Goal: Transaction & Acquisition: Book appointment/travel/reservation

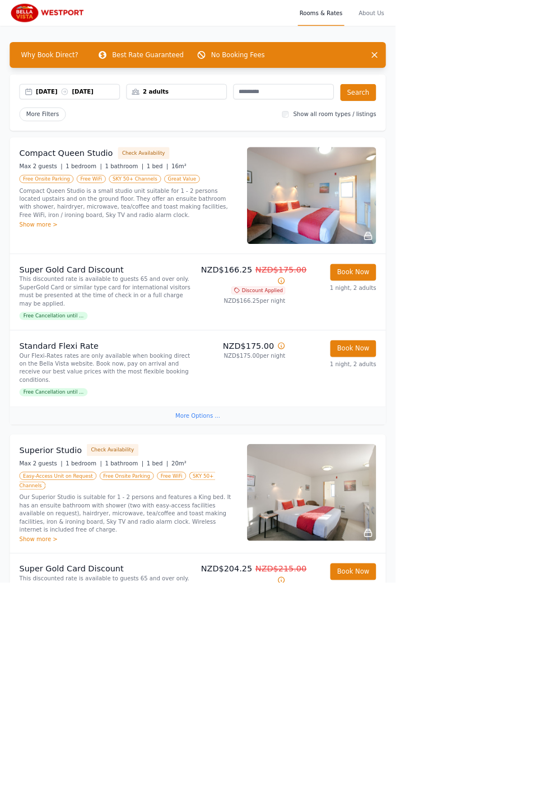
click at [185, 210] on button "Check Availability" at bounding box center [200, 212] width 72 height 17
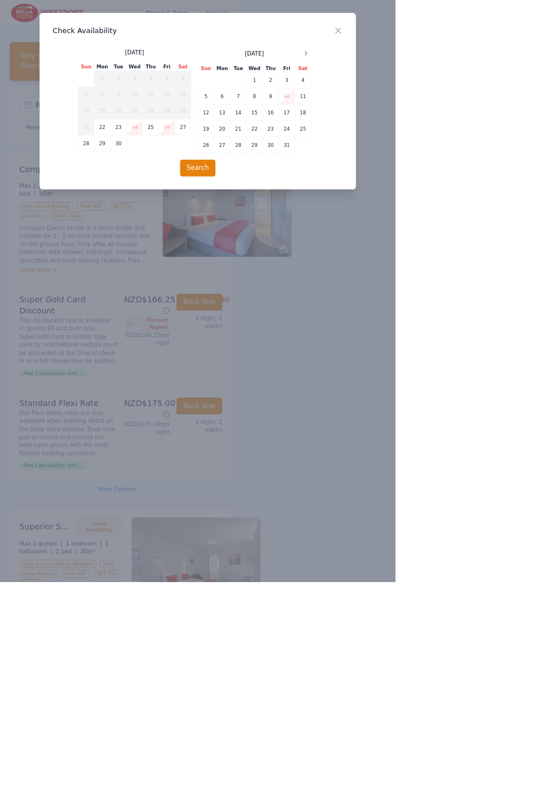
click at [167, 281] on span "SKY 50+ Channels" at bounding box center [107, 293] width 160 height 25
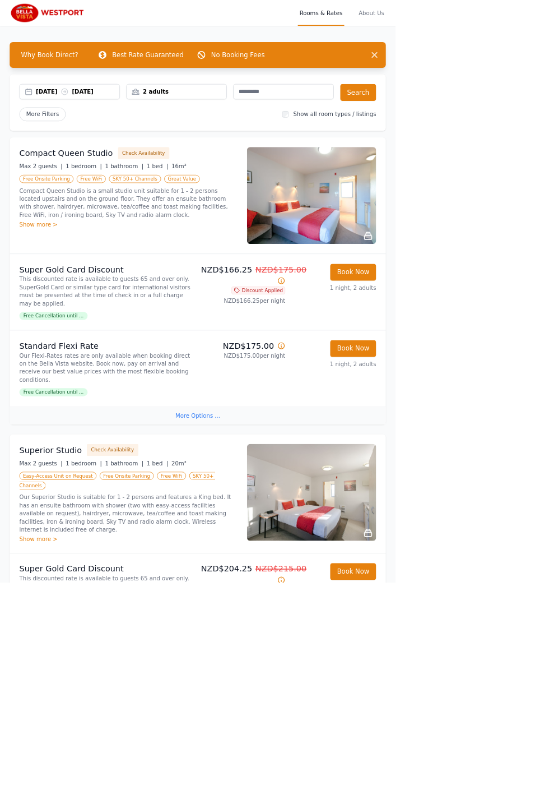
click at [67, 310] on div "Show more >" at bounding box center [178, 311] width 303 height 11
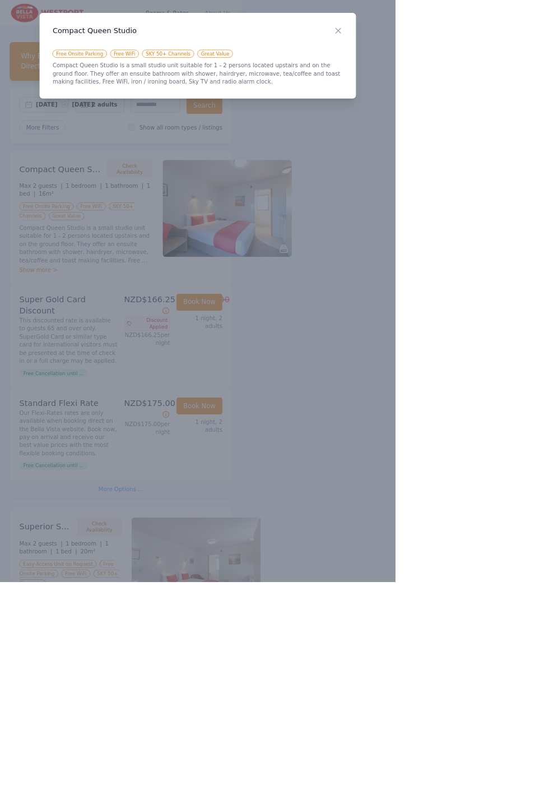
click at [174, 281] on span "SKY 50+ Channels" at bounding box center [107, 293] width 160 height 25
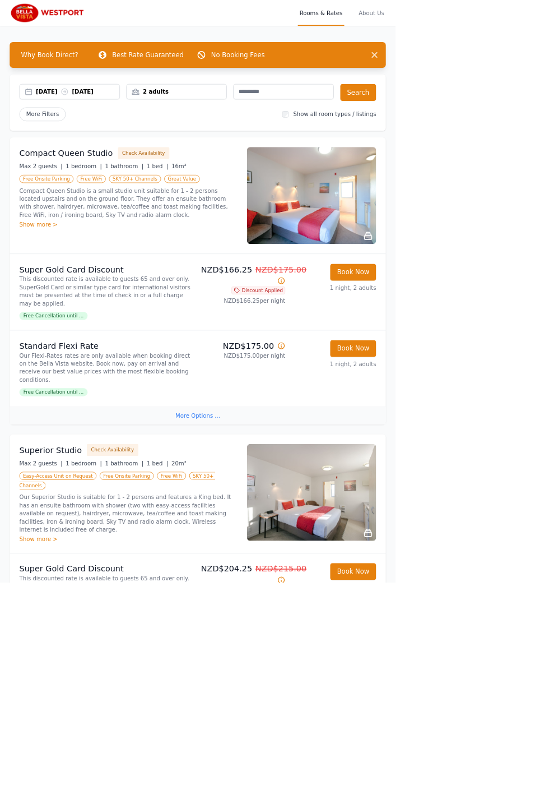
click at [70, 219] on h3 "Compact Queen Studio" at bounding box center [92, 213] width 130 height 16
click at [401, 278] on img at bounding box center [432, 271] width 179 height 135
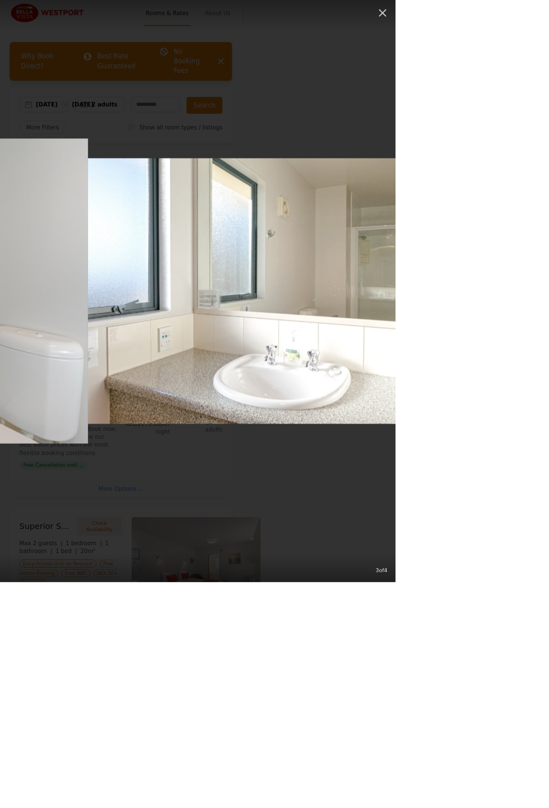
click at [549, 201] on div "3 of 4" at bounding box center [274, 404] width 549 height 808
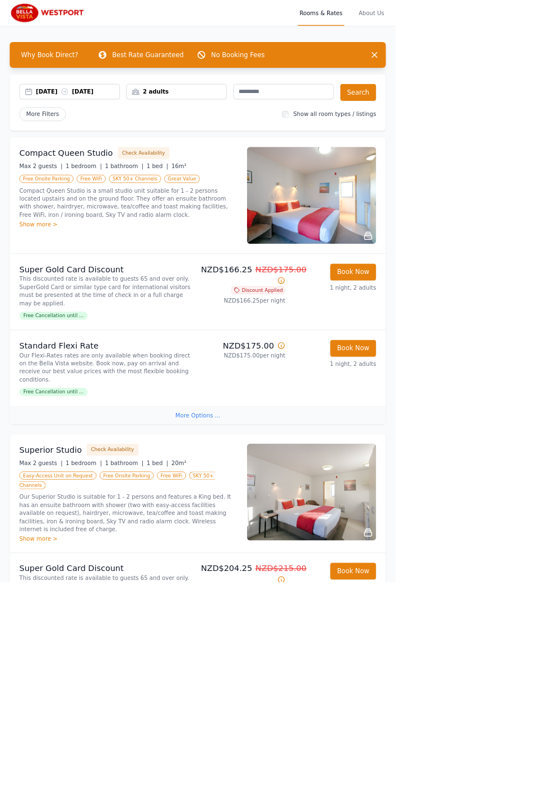
click at [183, 207] on button "Check Availability" at bounding box center [200, 212] width 72 height 17
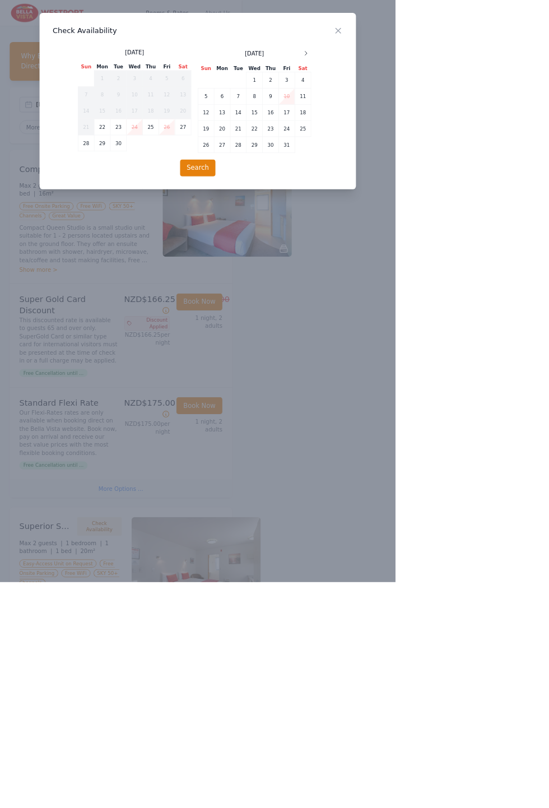
click at [169, 281] on span "SKY 50+ Channels" at bounding box center [107, 293] width 160 height 25
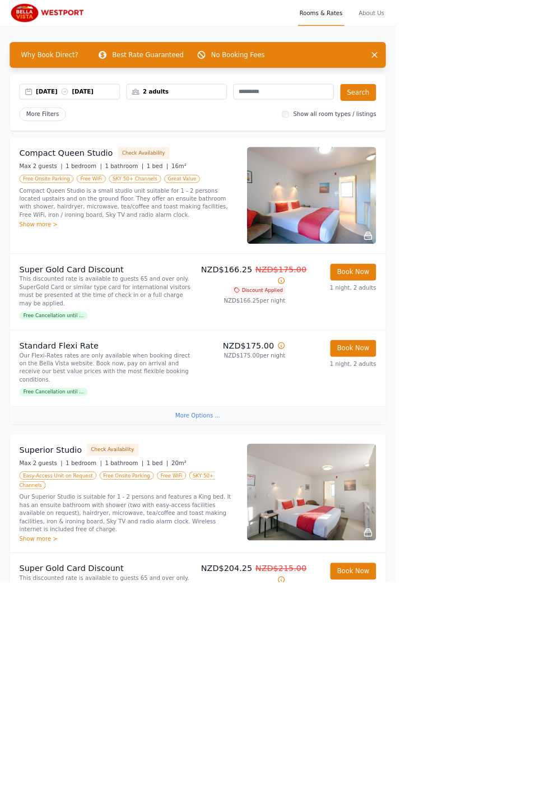
click at [184, 208] on button "Check Availability" at bounding box center [200, 212] width 72 height 17
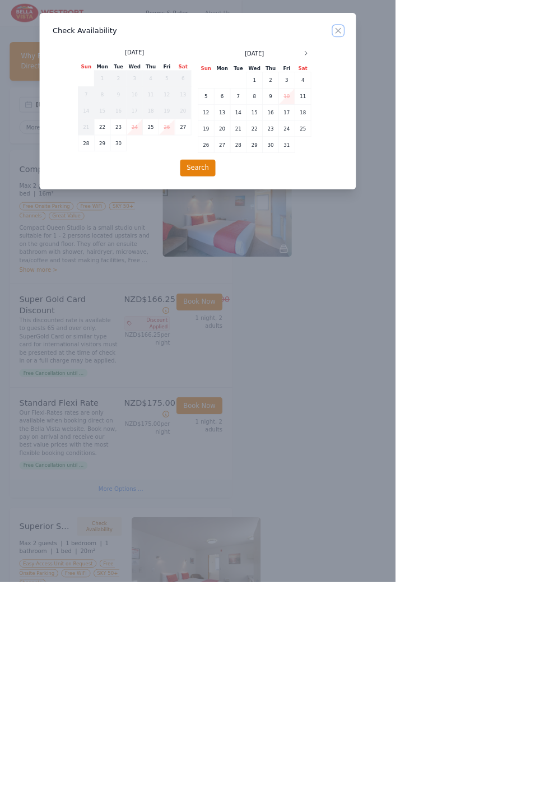
click at [264, 31] on span "Rooms & Rates" at bounding box center [232, 18] width 64 height 36
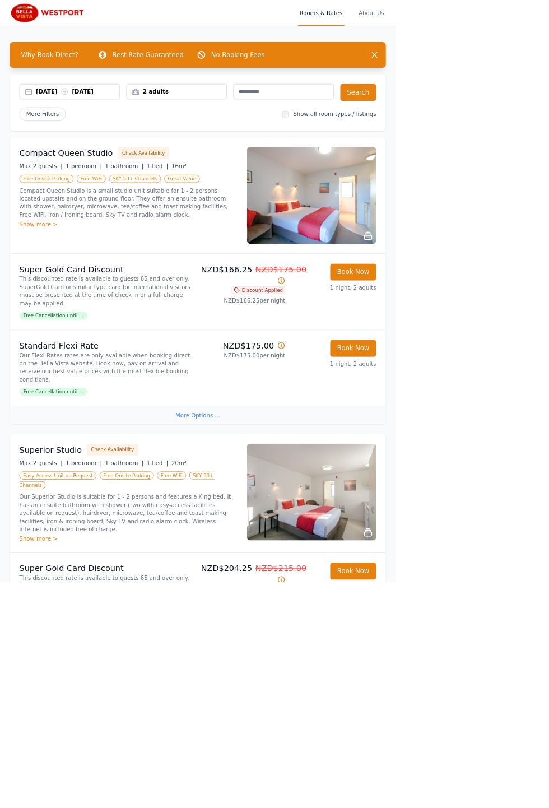
click at [188, 209] on button "Check Availability" at bounding box center [200, 212] width 72 height 17
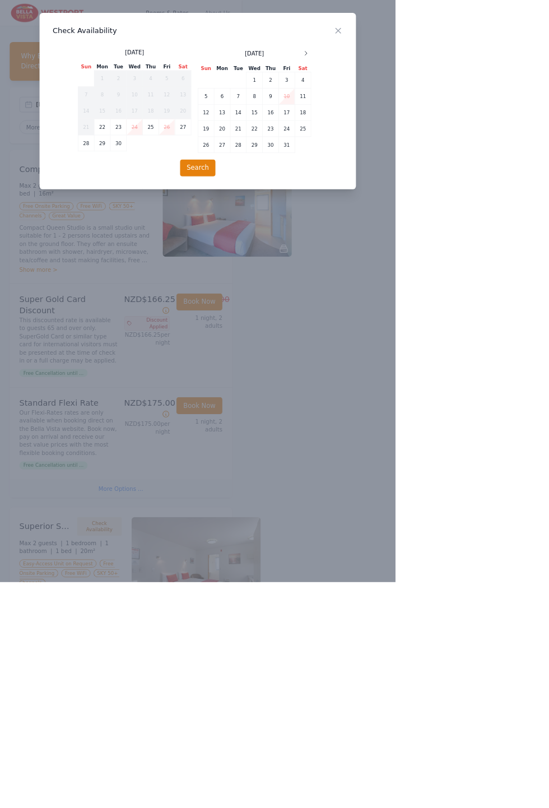
click at [173, 138] on div "2 adults" at bounding box center [138, 147] width 68 height 24
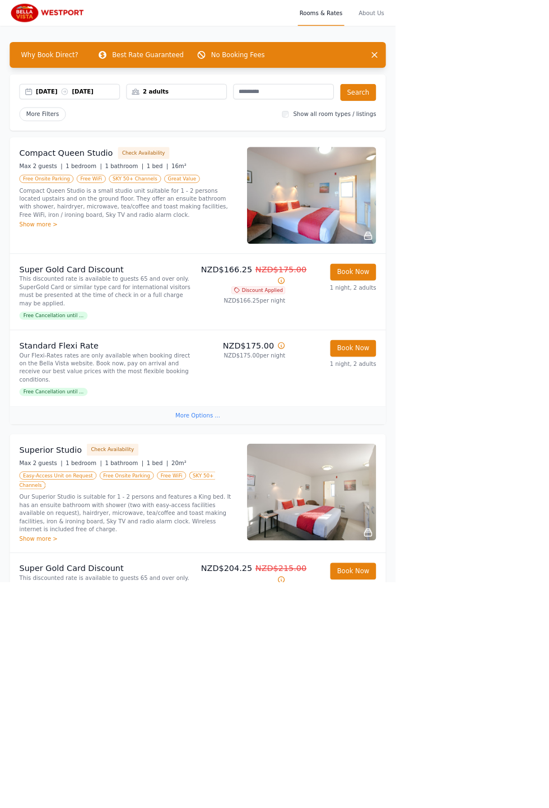
click at [185, 213] on button "Check Availability" at bounding box center [200, 212] width 72 height 17
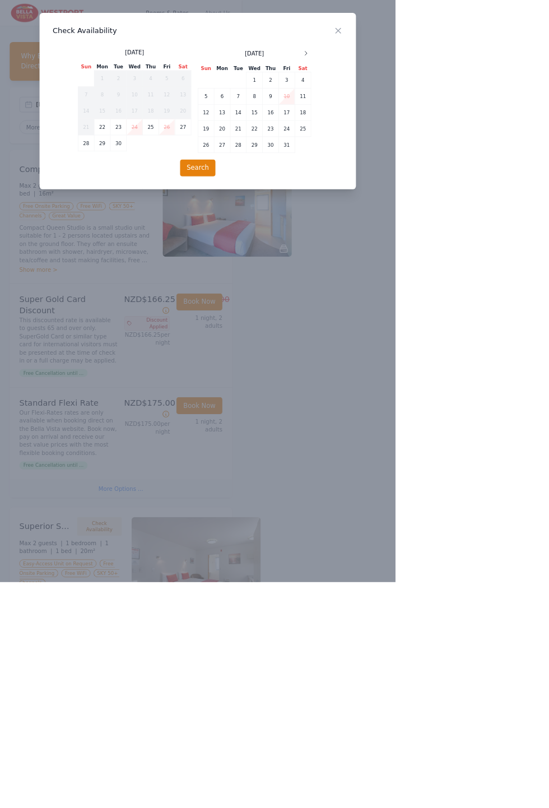
click at [174, 281] on span "SKY 50+ Channels" at bounding box center [107, 293] width 160 height 25
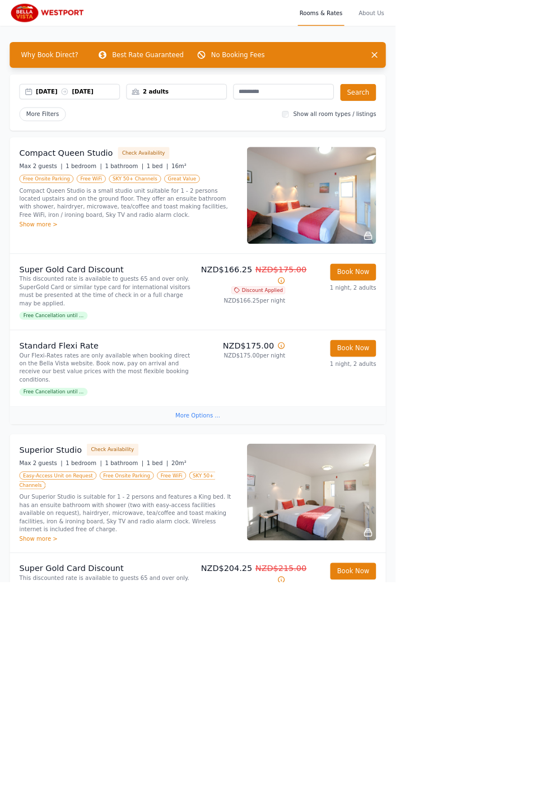
click at [105, 280] on p "Compact Queen Studio is a small studio unit suitable for 1 - 2 persons located …" at bounding box center [178, 281] width 303 height 45
click at [98, 212] on h3 "Compact Queen Studio" at bounding box center [92, 213] width 130 height 16
click at [237, 250] on span "Great Value" at bounding box center [252, 248] width 49 height 11
click at [184, 288] on p "Compact Queen Studio is a small studio unit suitable for 1 - 2 persons located …" at bounding box center [178, 281] width 303 height 45
click at [60, 313] on div "Show more >" at bounding box center [178, 311] width 303 height 11
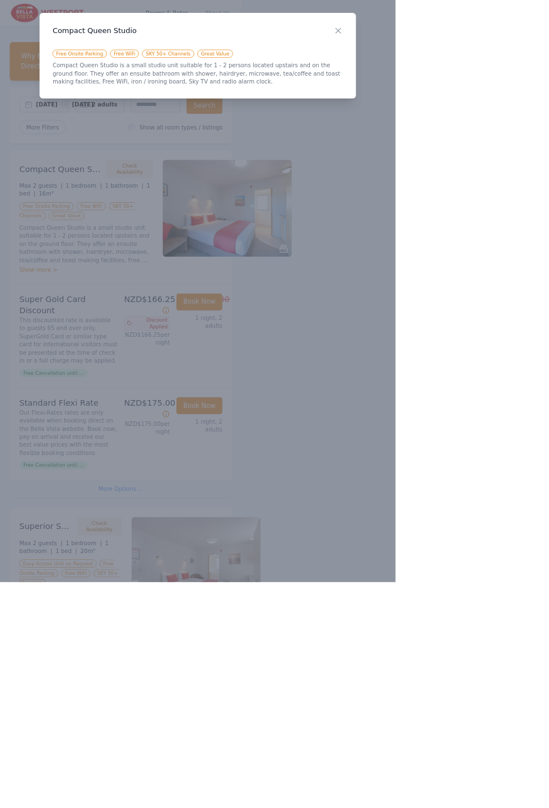
click at [79, 281] on span "Free Onsite Parking" at bounding box center [64, 286] width 75 height 11
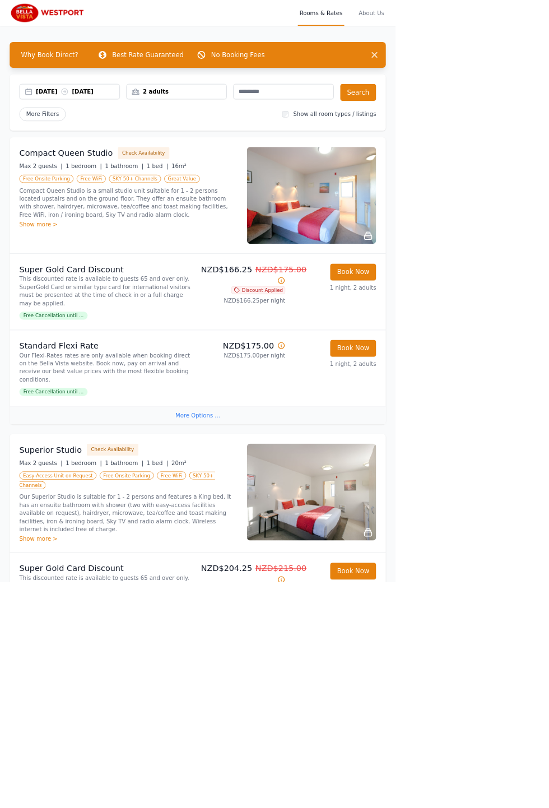
click at [184, 210] on button "Check Availability" at bounding box center [200, 212] width 72 height 17
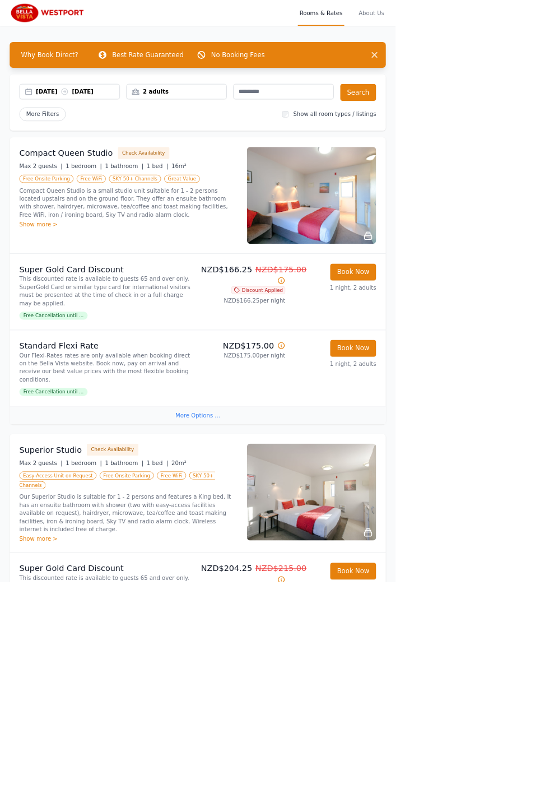
click at [186, 209] on button "Check Availability" at bounding box center [200, 212] width 72 height 17
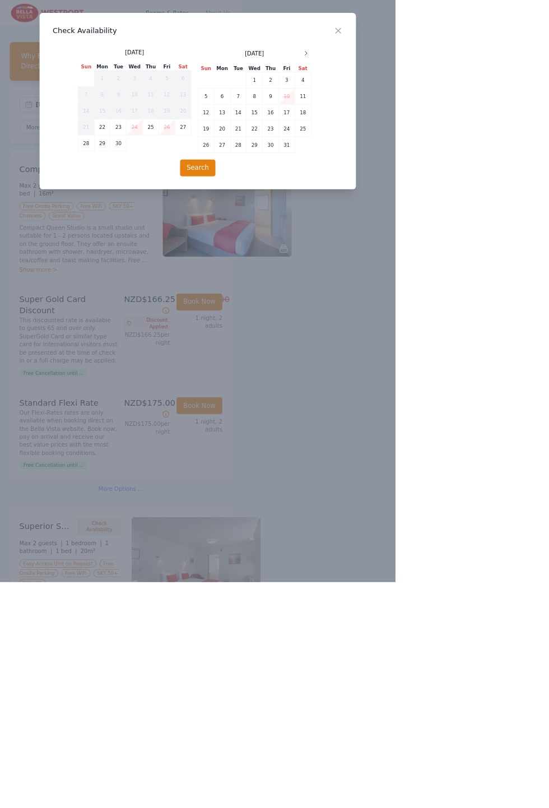
click at [212, 311] on p "Compact Queen Studio is a small studio unit suitable for 1 - 2 persons located …" at bounding box center [120, 339] width 186 height 56
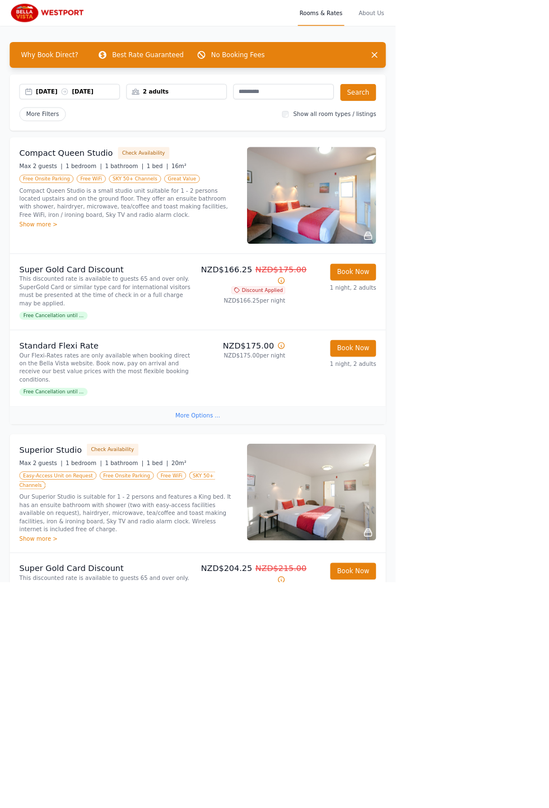
click at [182, 211] on button "Check Availability" at bounding box center [200, 212] width 72 height 17
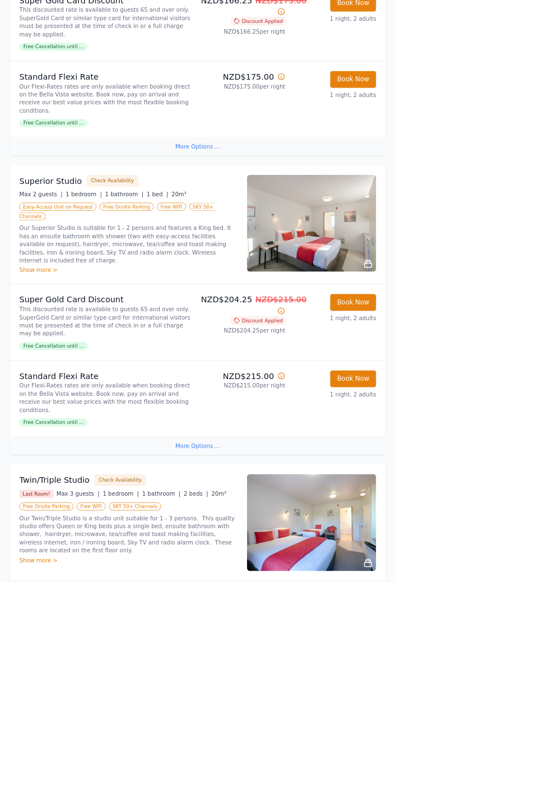
scroll to position [373, 0]
click at [130, 424] on p "This discounted rate is available to guests 65 and over only. SuperGold Card or…" at bounding box center [148, 446] width 243 height 45
click at [125, 408] on p "Super Gold Card Discount" at bounding box center [148, 416] width 243 height 16
click at [131, 424] on p "This discounted rate is available to guests 65 and over only. SuperGold Card or…" at bounding box center [148, 446] width 243 height 45
click at [494, 408] on button "Book Now" at bounding box center [491, 420] width 64 height 24
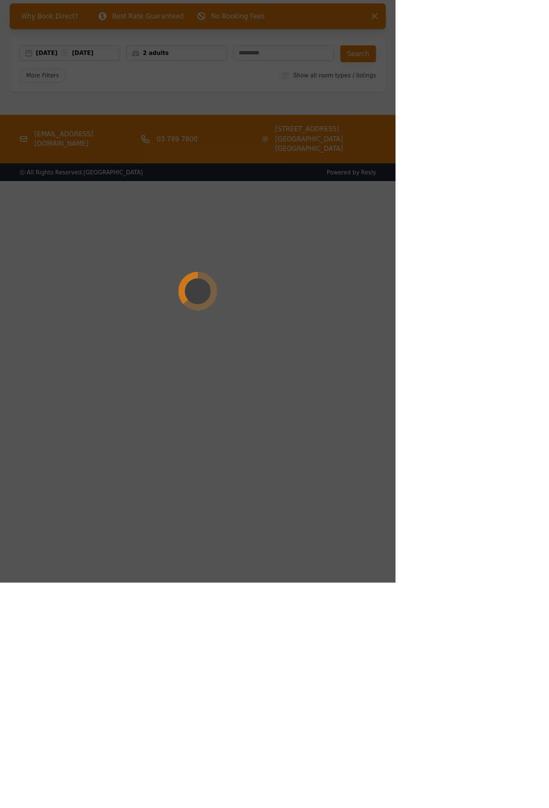
scroll to position [0, 0]
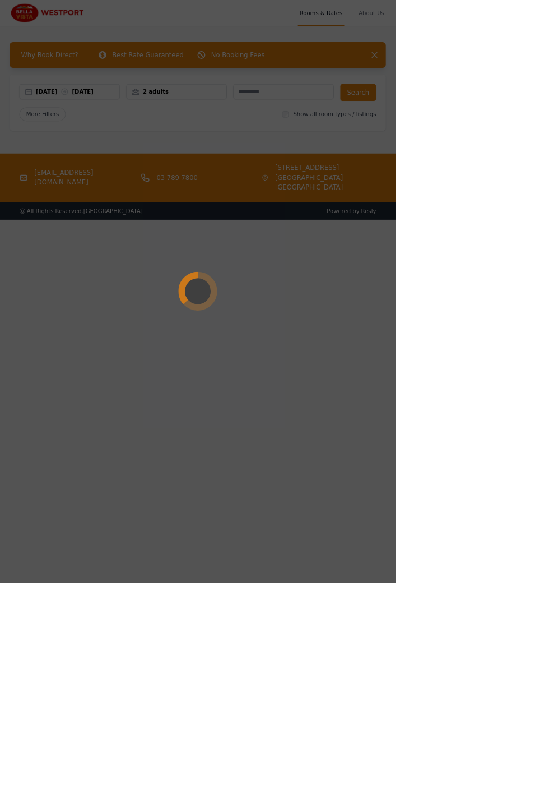
select select "**"
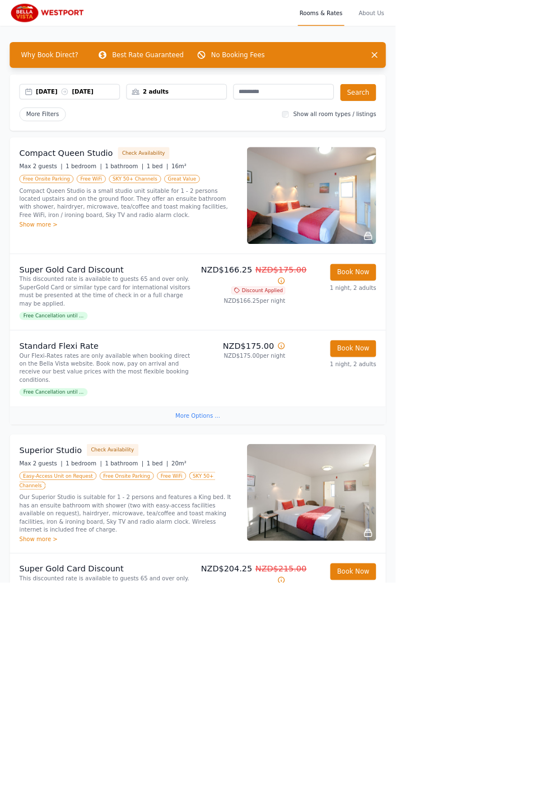
click at [180, 213] on button "Check Availability" at bounding box center [200, 212] width 72 height 17
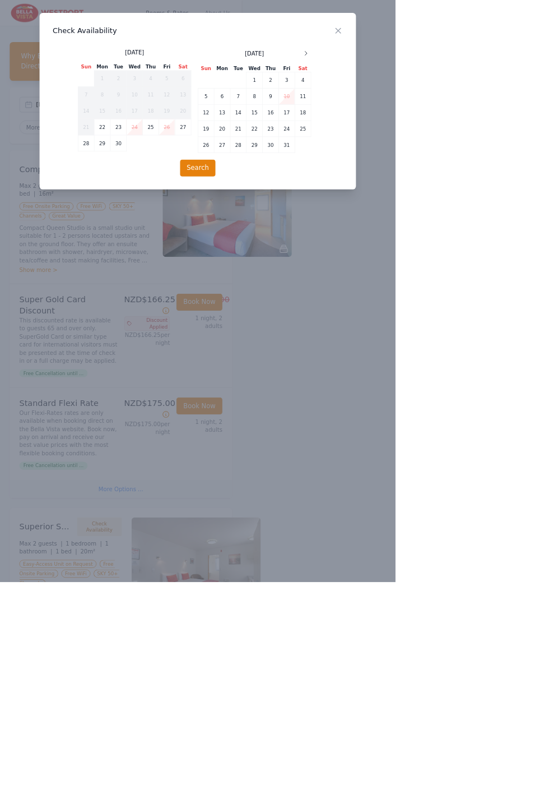
click at [159, 279] on ul "Free Onsite Parking Free WiFi SKY 50+ Channels Great Value" at bounding box center [120, 292] width 186 height 27
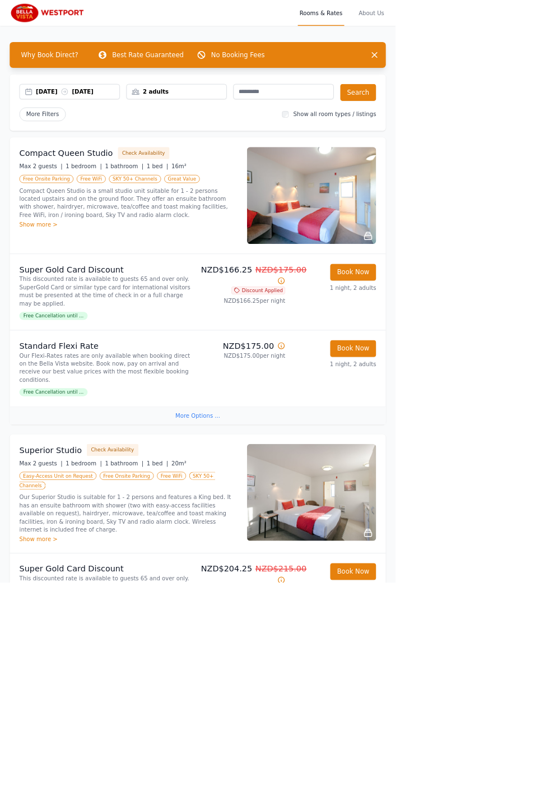
click at [186, 212] on button "Check Availability" at bounding box center [200, 212] width 72 height 17
